Goal: Task Accomplishment & Management: Manage account settings

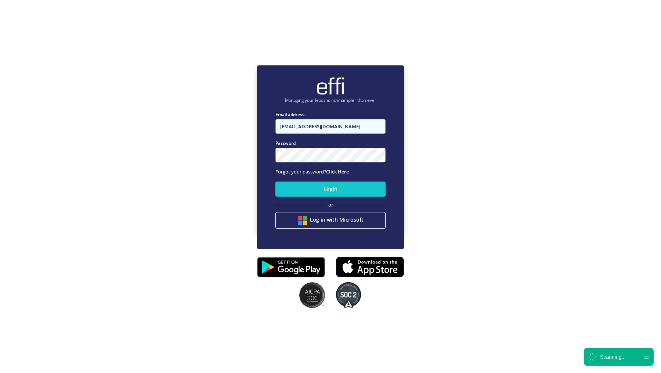
click at [304, 130] on input "[EMAIL_ADDRESS][DOMAIN_NAME]" at bounding box center [331, 126] width 110 height 15
type input "[EMAIL_ADDRESS][DOMAIN_NAME]"
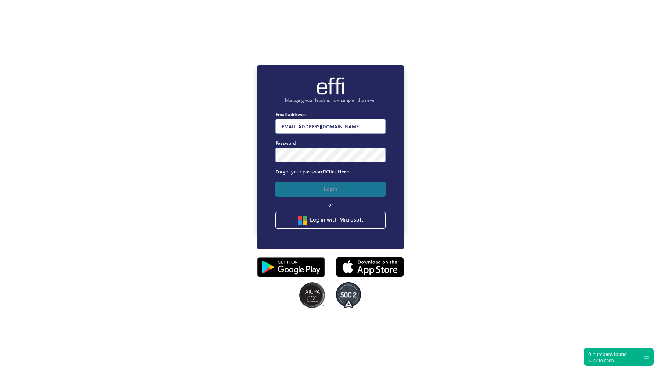
click at [305, 182] on button "Login" at bounding box center [331, 189] width 110 height 15
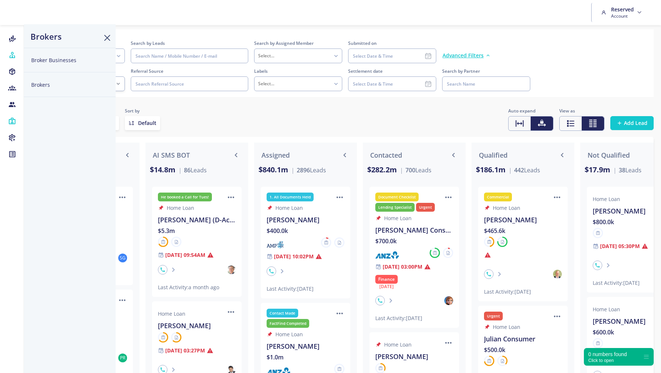
click at [54, 61] on button "Broker Businesses" at bounding box center [70, 60] width 92 height 25
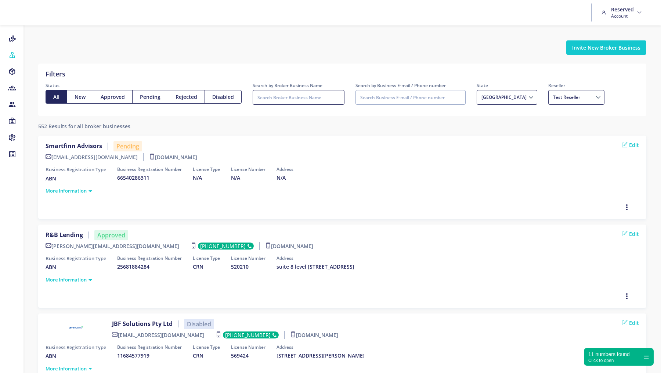
click at [306, 98] on input "Search by Broker Business Name" at bounding box center [299, 97] width 92 height 15
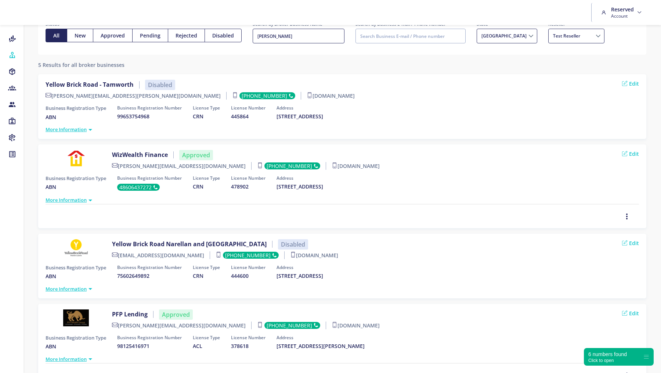
scroll to position [62, 0]
type input "[PERSON_NAME]"
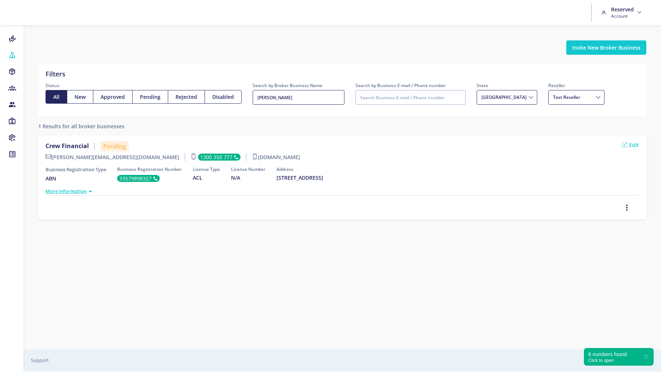
scroll to position [0, 0]
click at [627, 205] on icon "button" at bounding box center [627, 208] width 6 height 8
click at [615, 179] on span "Resend Invite" at bounding box center [614, 180] width 34 height 7
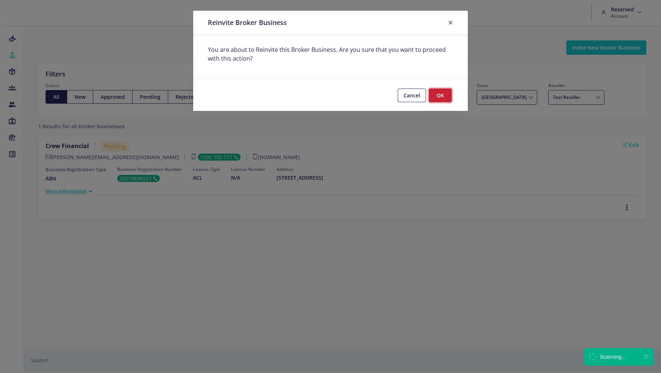
click at [436, 98] on button "OK" at bounding box center [440, 96] width 23 height 14
